Goal: Find specific page/section: Find specific page/section

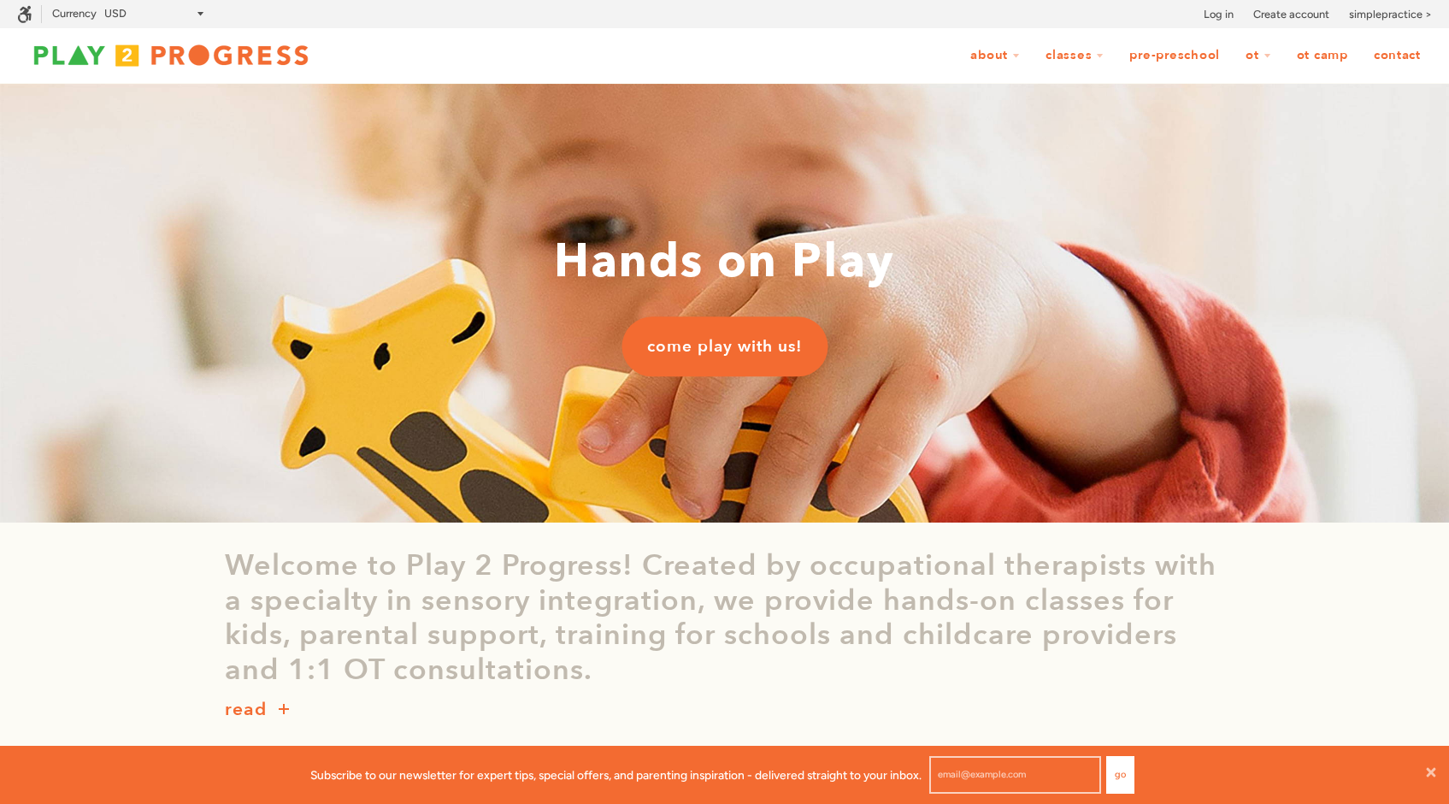
scroll to position [14, 14]
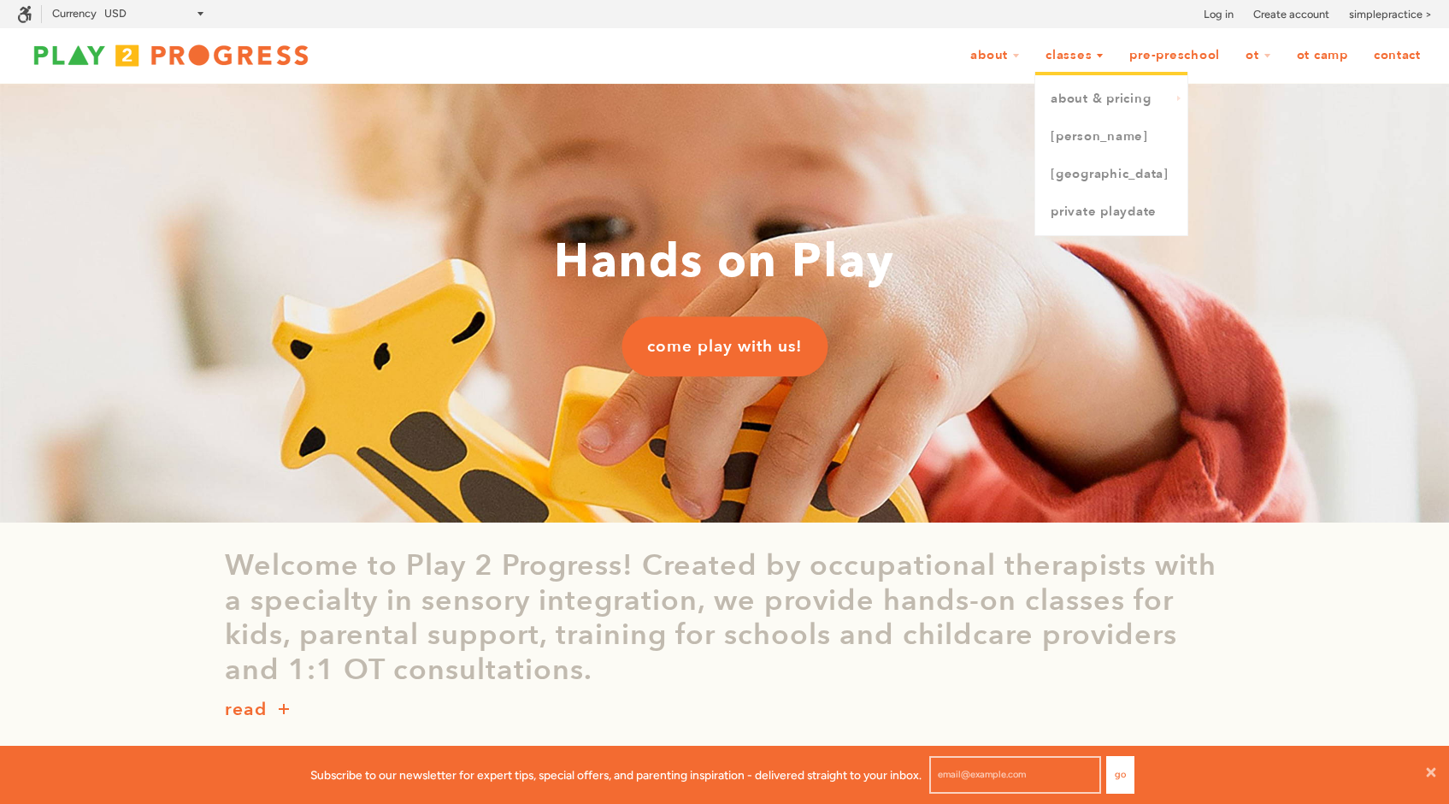
click at [1092, 53] on link "Classes" at bounding box center [1075, 55] width 80 height 32
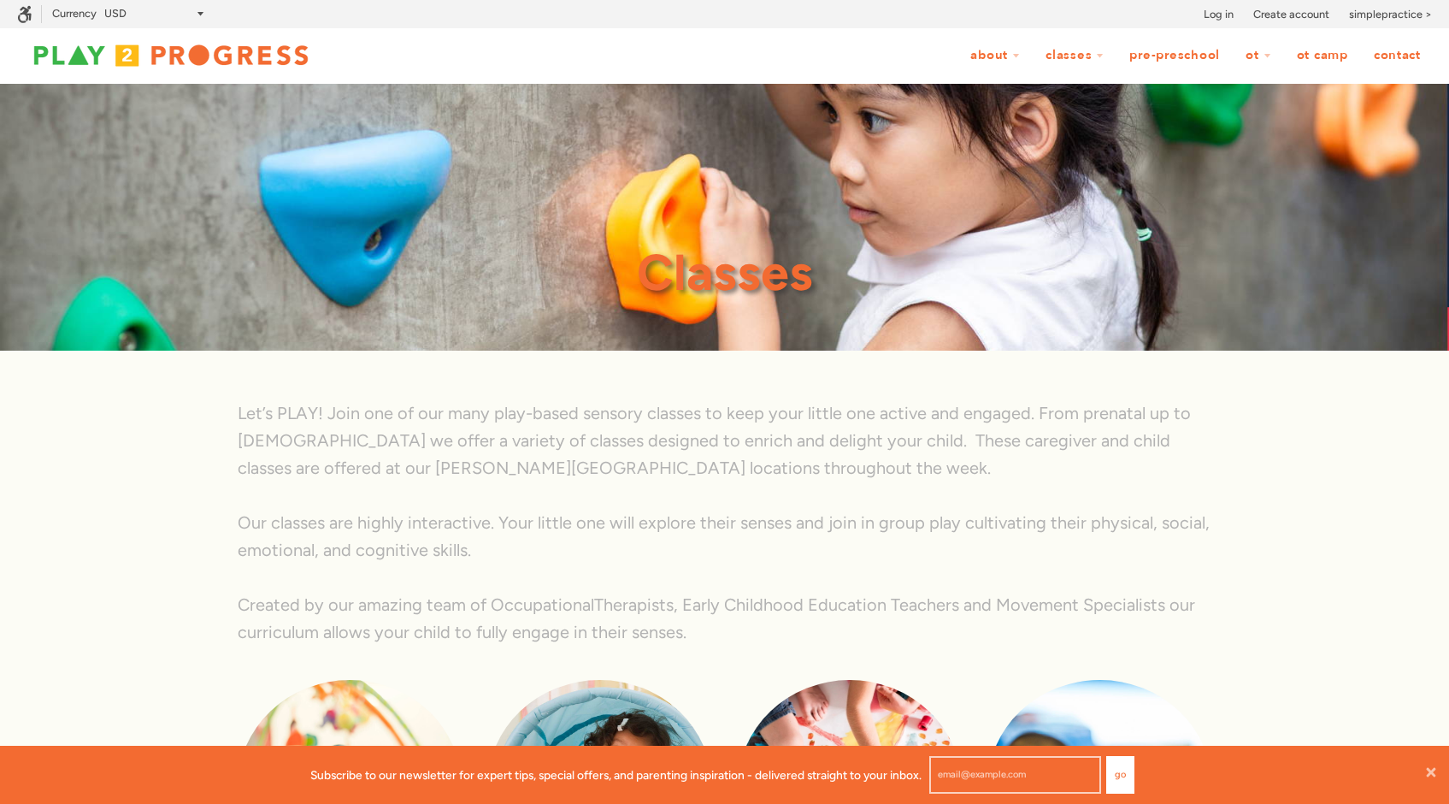
scroll to position [14, 14]
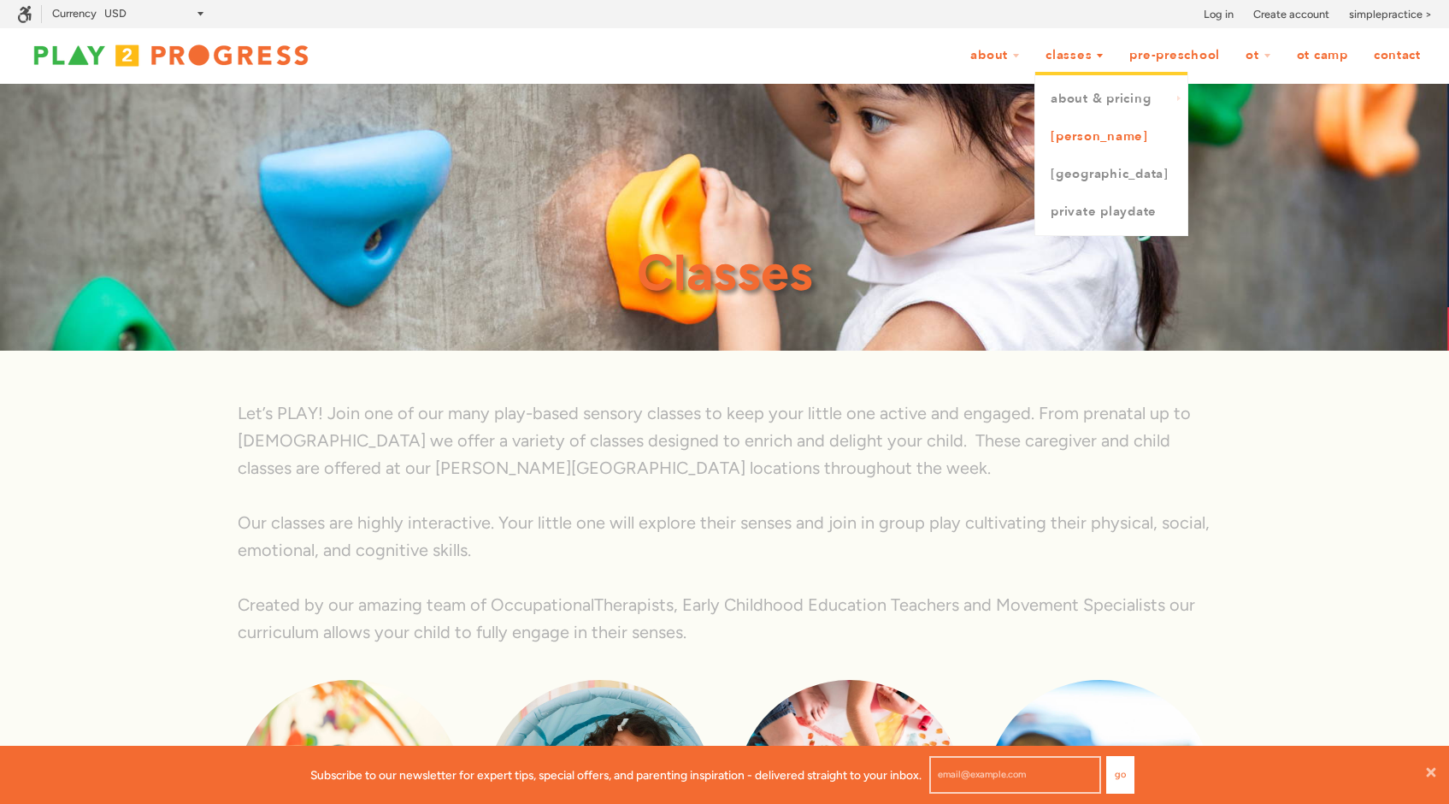
click at [1087, 139] on link "[PERSON_NAME]" at bounding box center [1112, 137] width 152 height 38
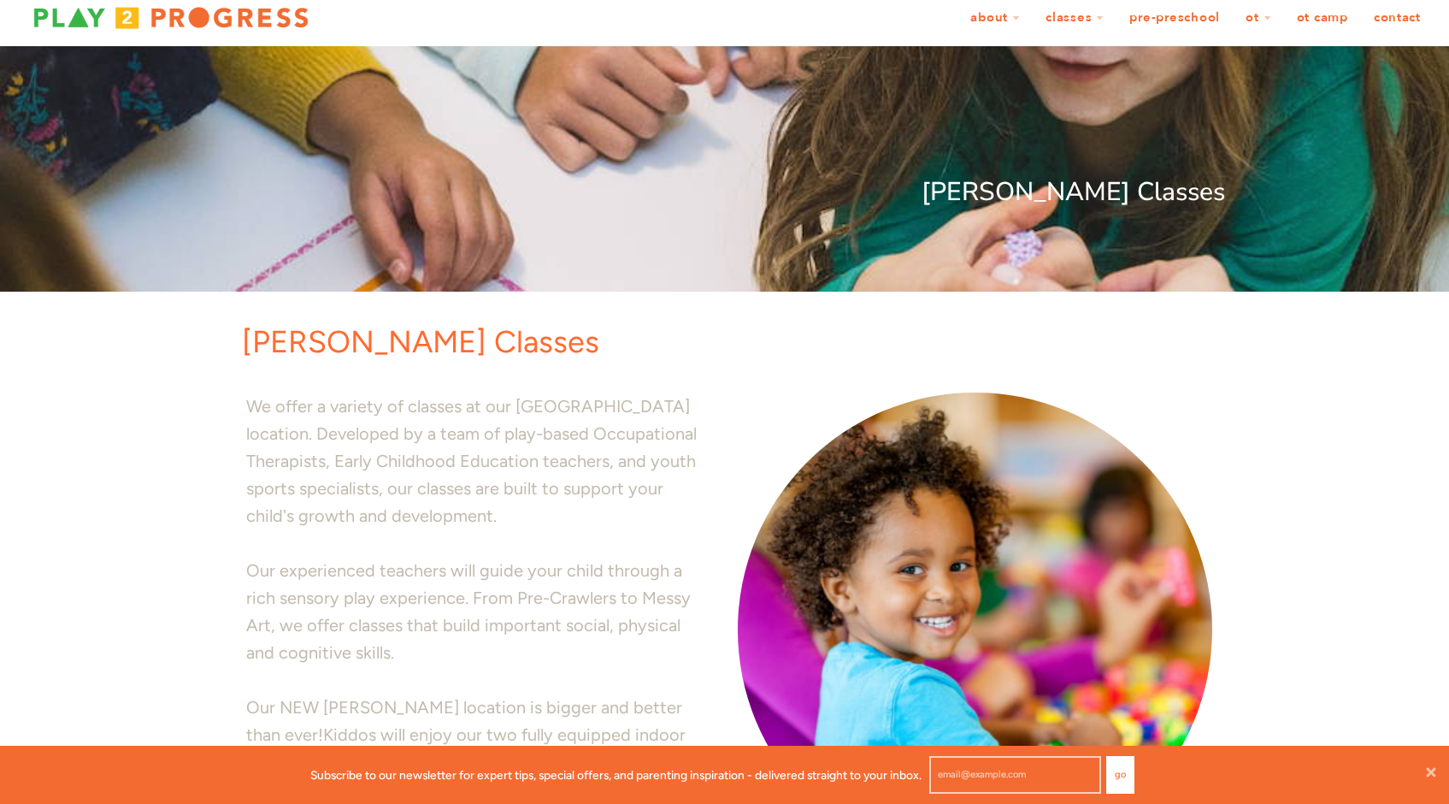
scroll to position [41, 0]
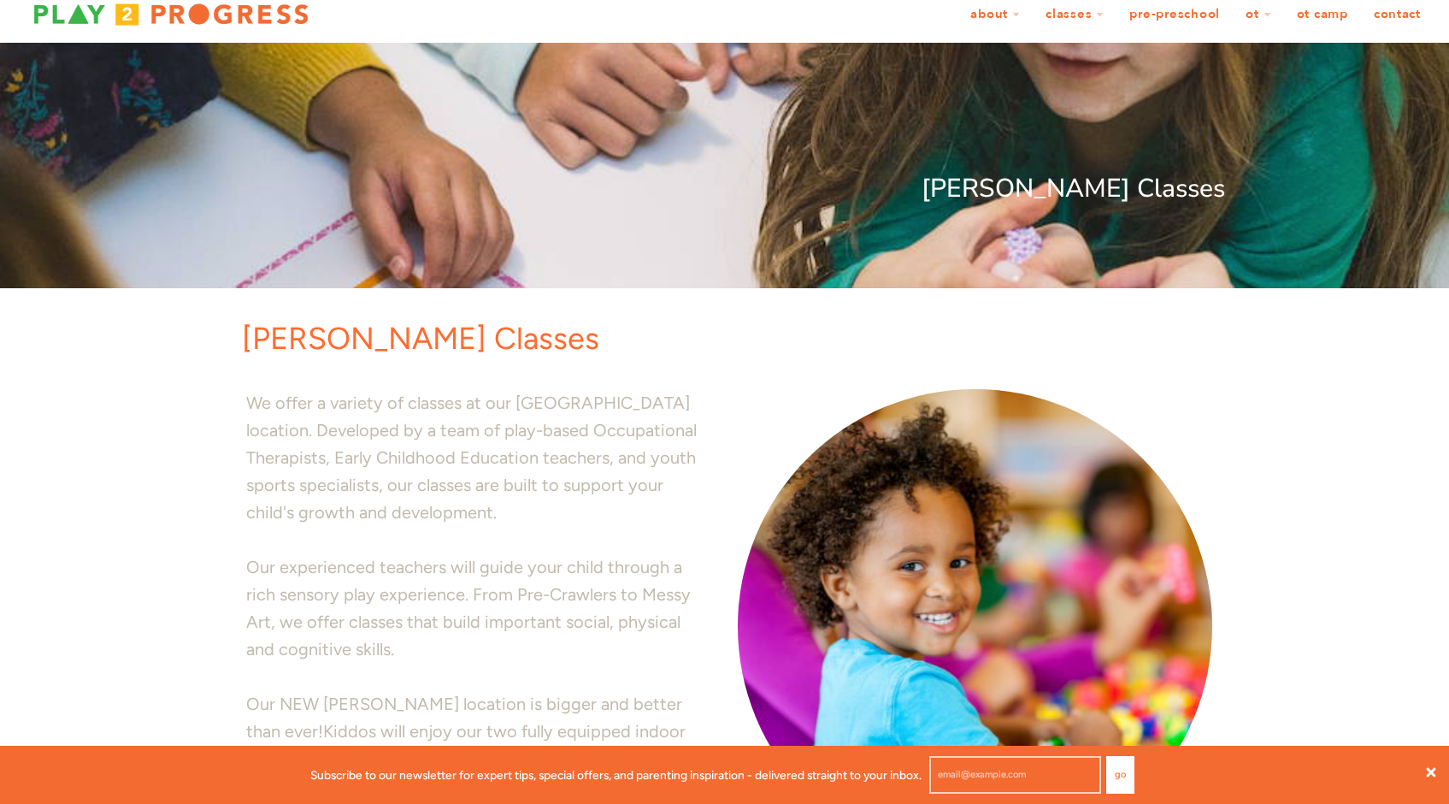
click at [1429, 771] on icon at bounding box center [1432, 772] width 14 height 14
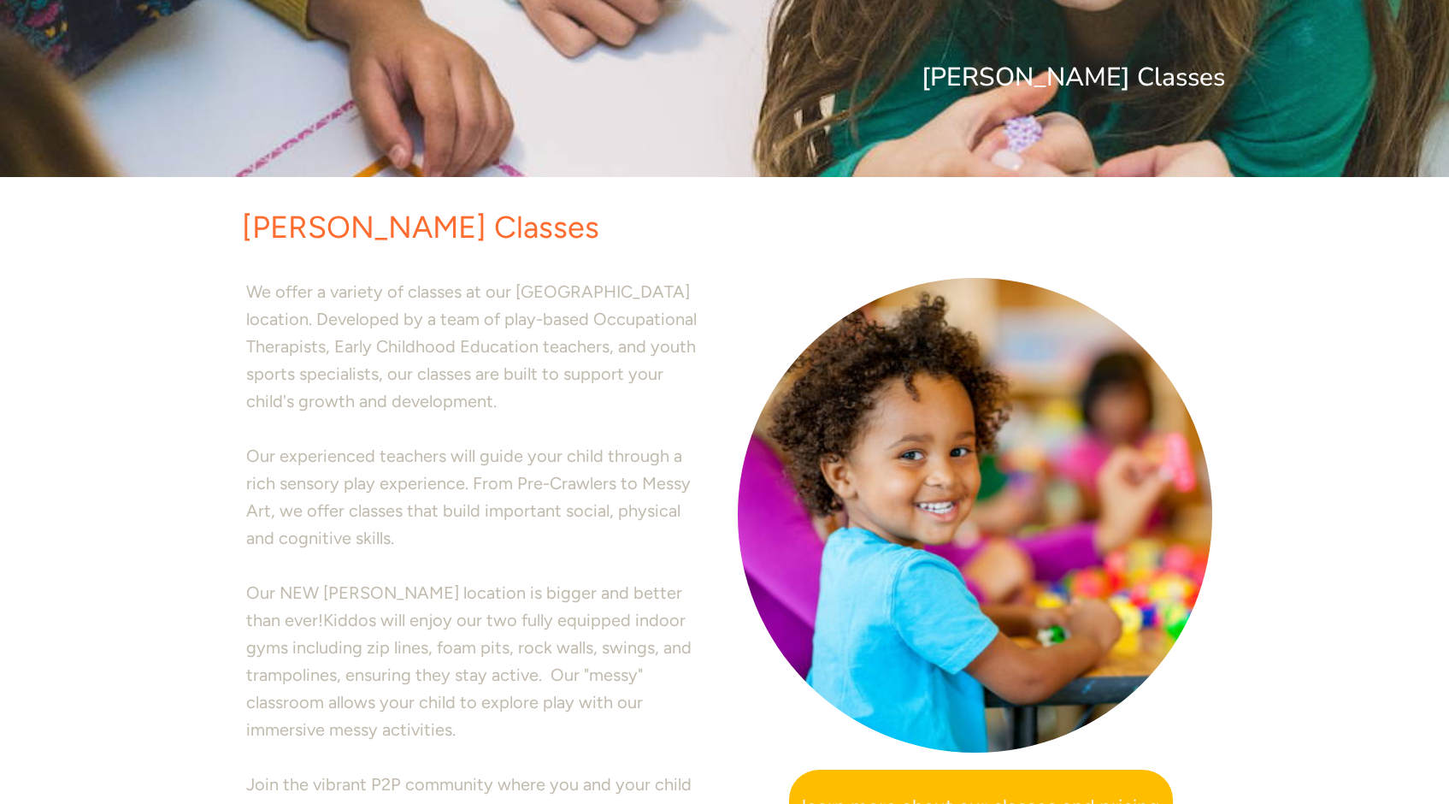
scroll to position [0, 0]
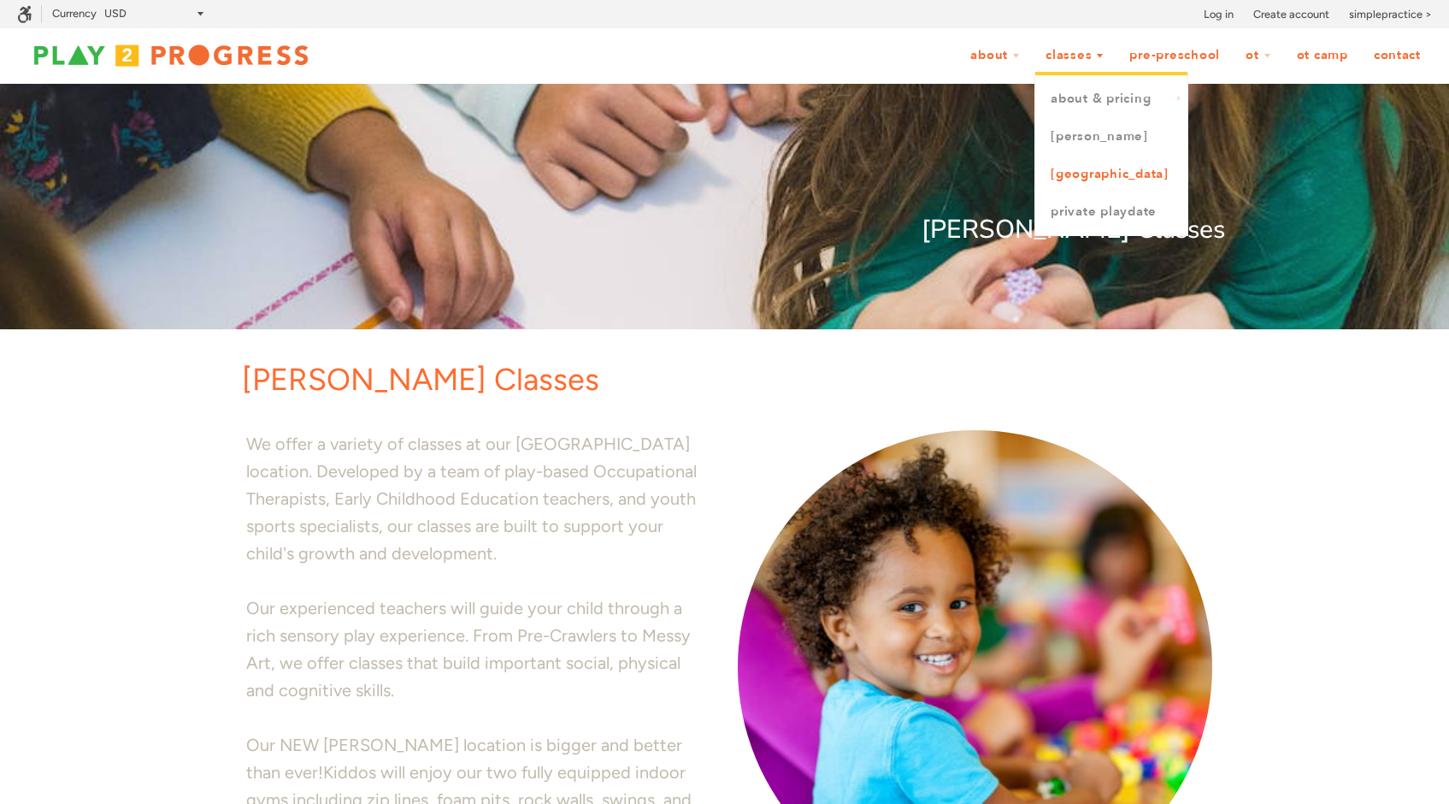
click at [1113, 170] on link "[GEOGRAPHIC_DATA]" at bounding box center [1112, 175] width 152 height 38
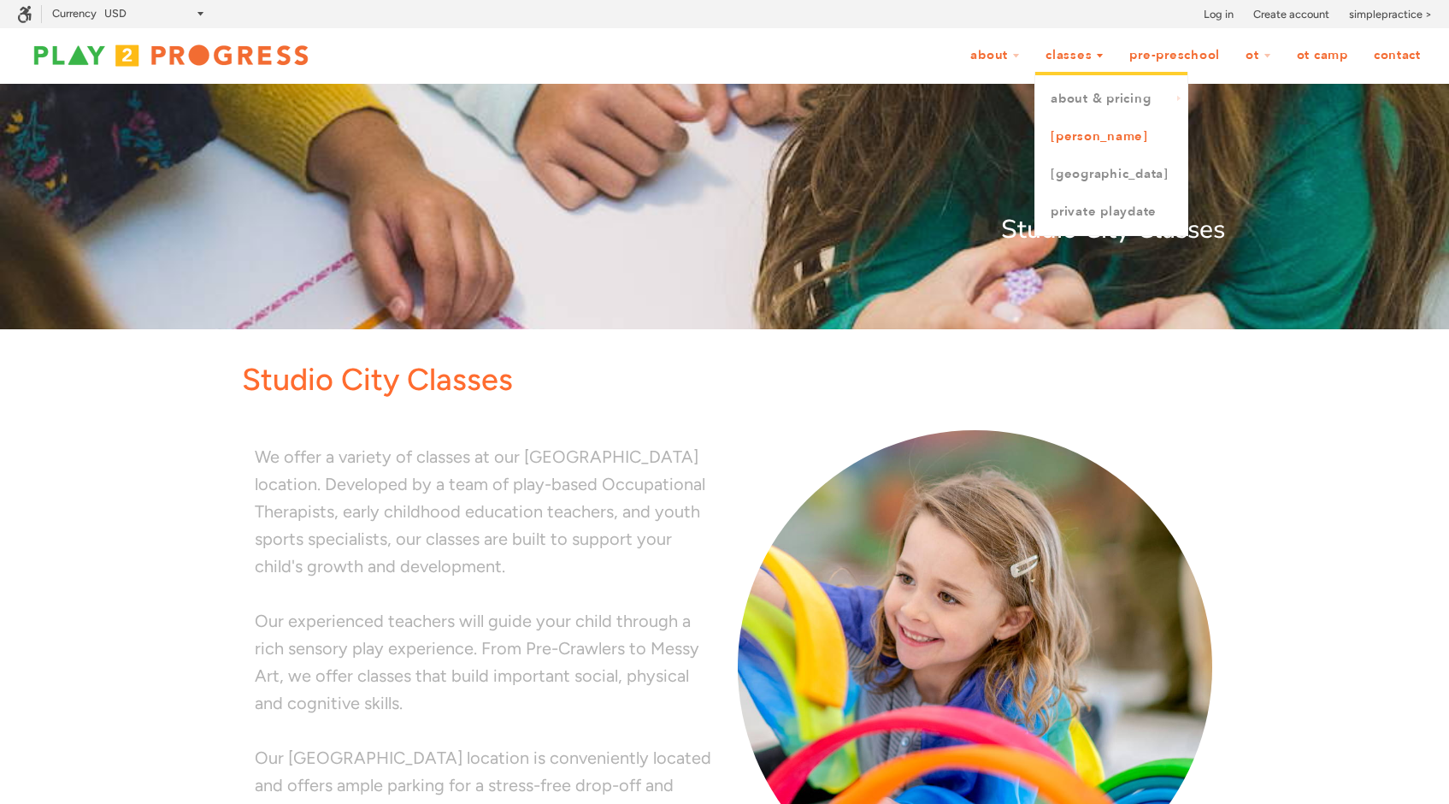
click at [1093, 139] on link "[PERSON_NAME]" at bounding box center [1112, 137] width 152 height 38
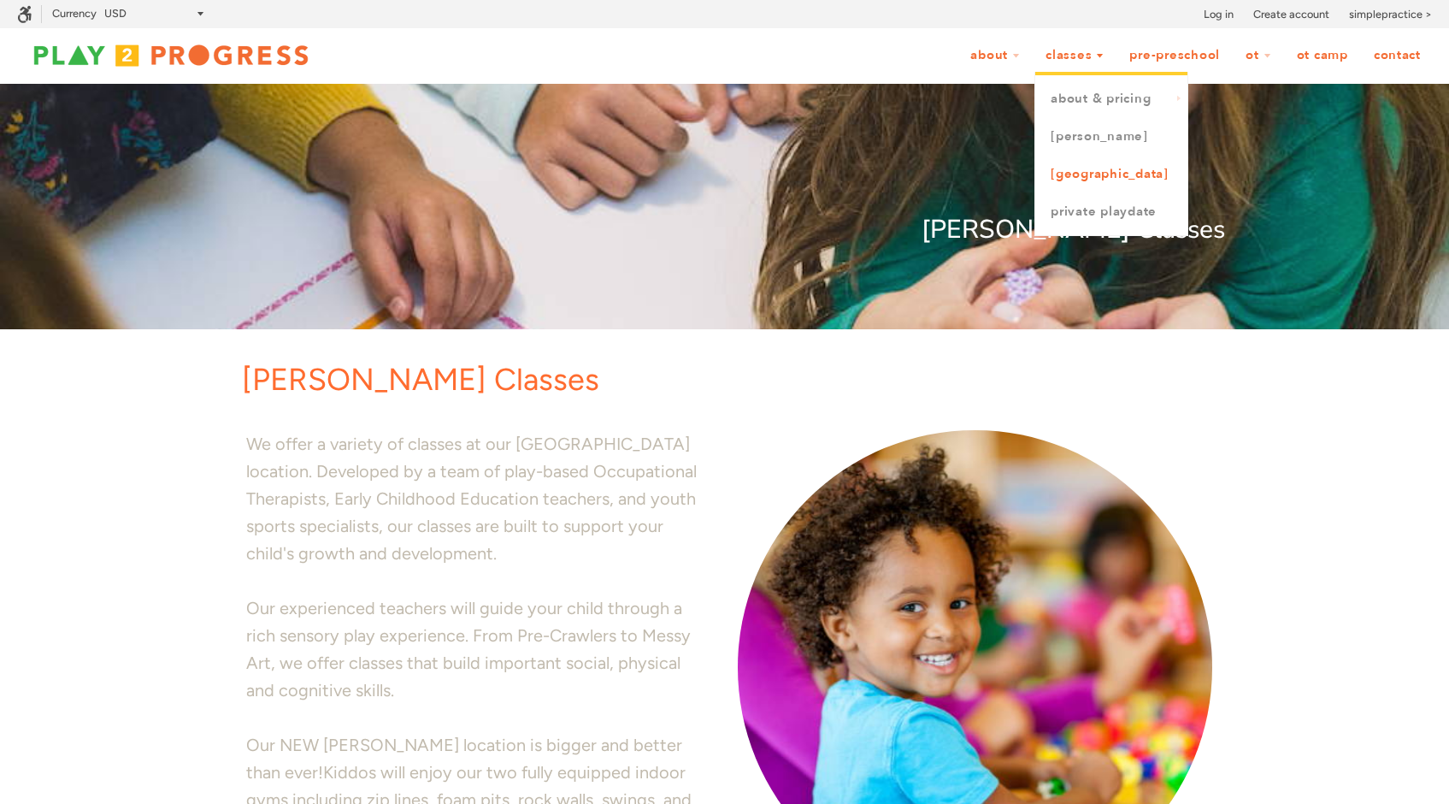
click at [1107, 171] on link "[GEOGRAPHIC_DATA]" at bounding box center [1112, 175] width 152 height 38
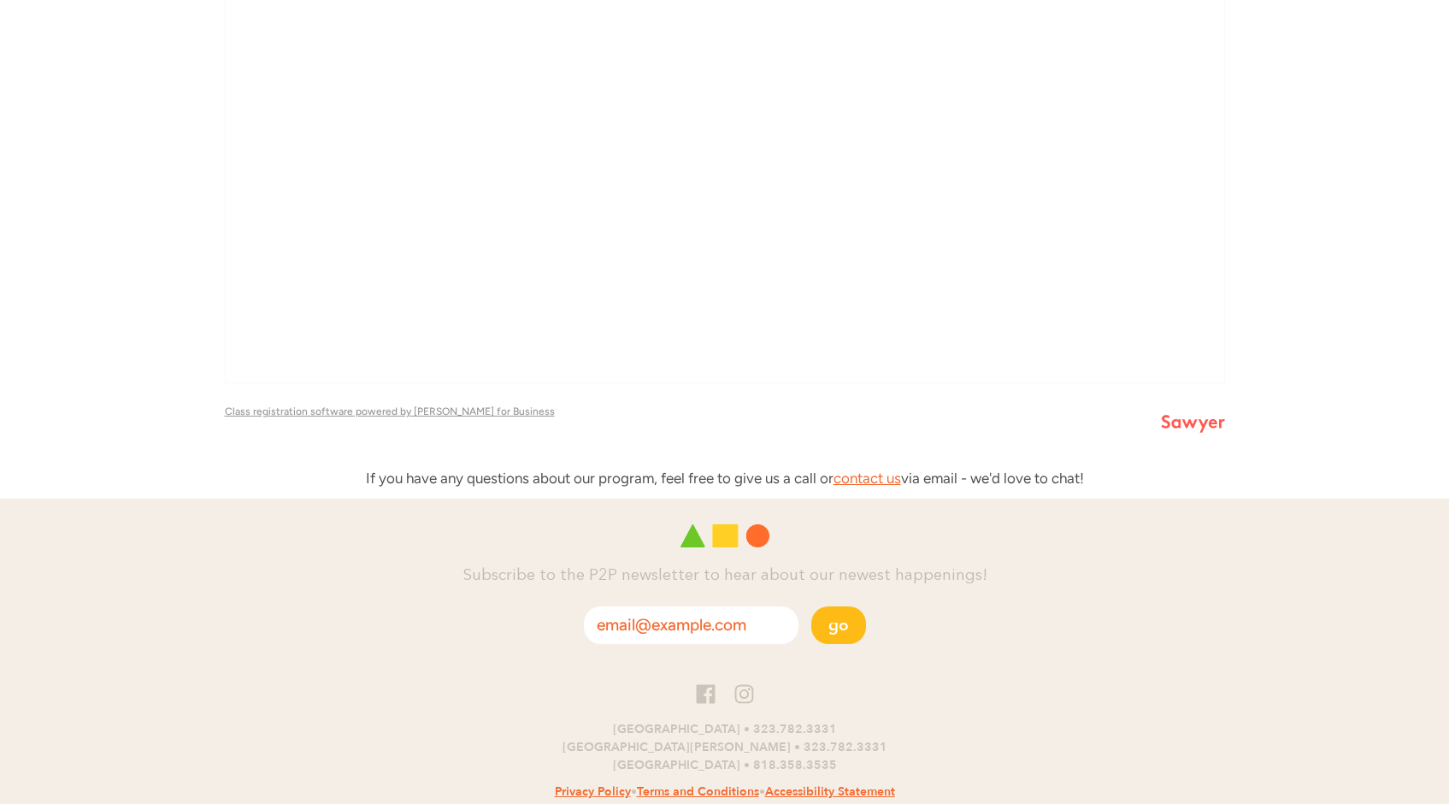
scroll to position [4695, 0]
